Goal: Find specific page/section: Find specific page/section

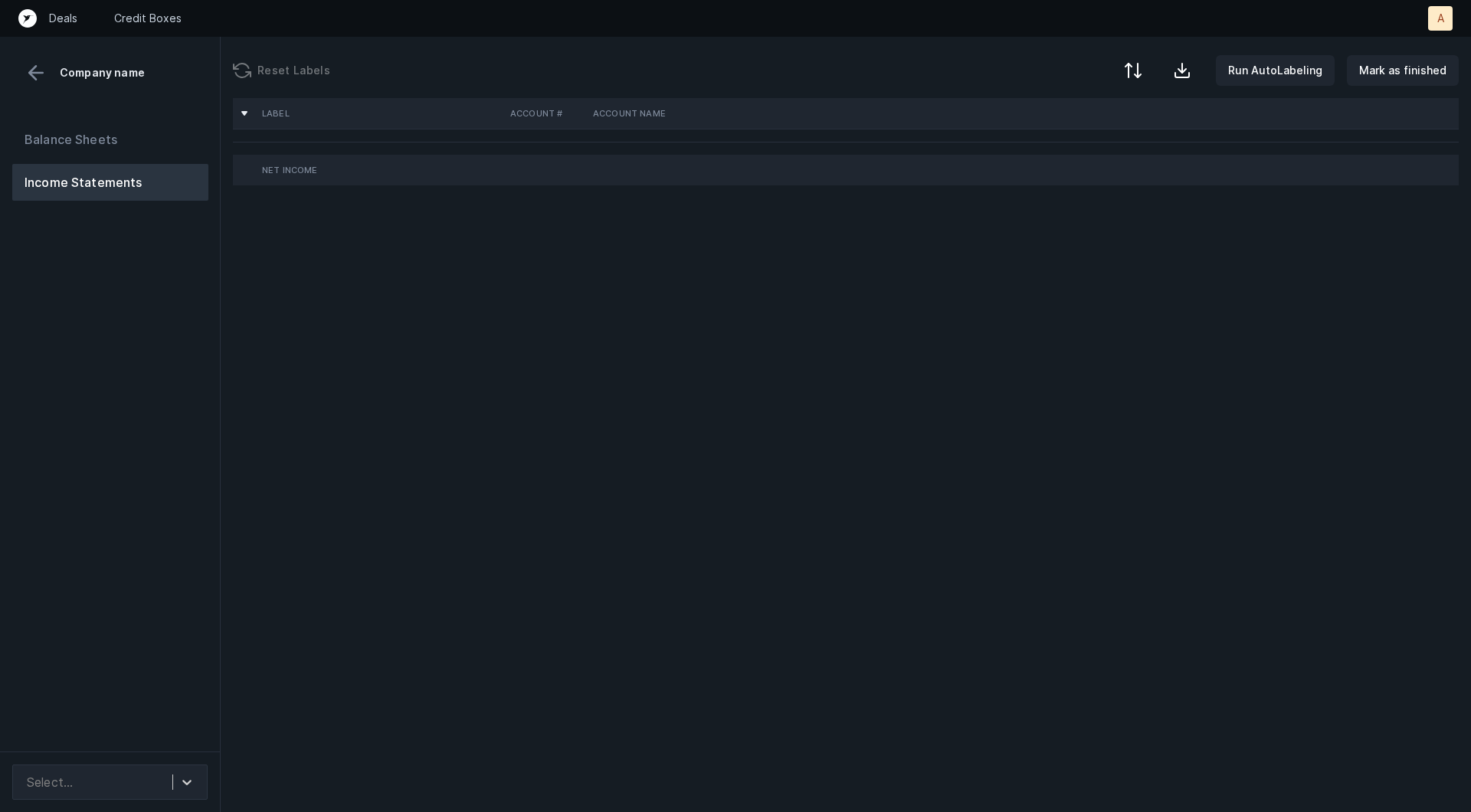
click at [177, 565] on div "Balance Sheets Income Statements" at bounding box center [111, 430] width 221 height 643
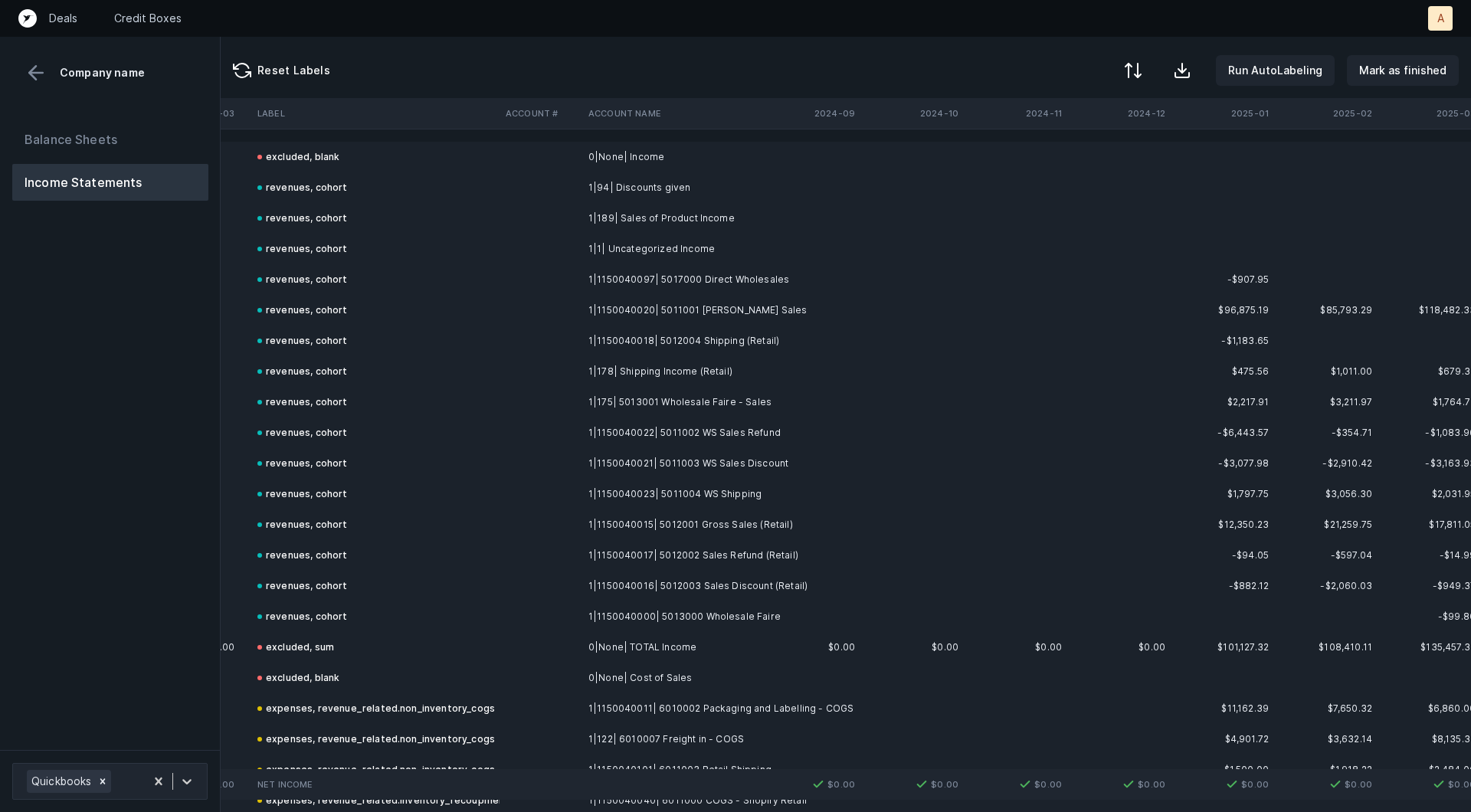
scroll to position [0, 3737]
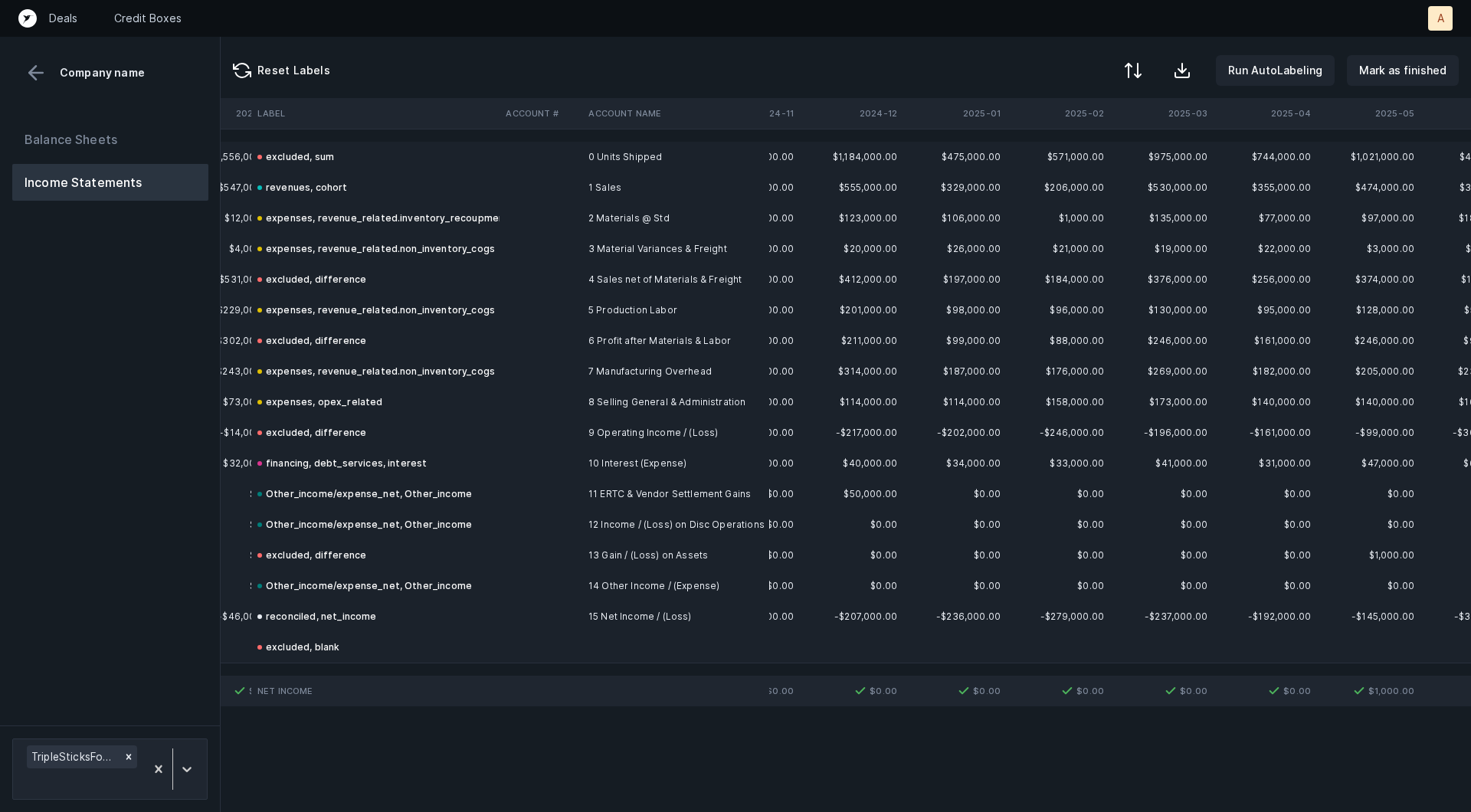
scroll to position [0, 1786]
